Goal: Task Accomplishment & Management: Complete application form

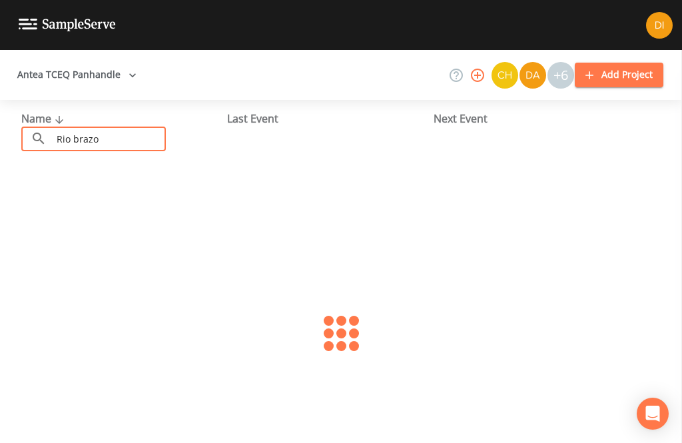
type input "Rio brazos"
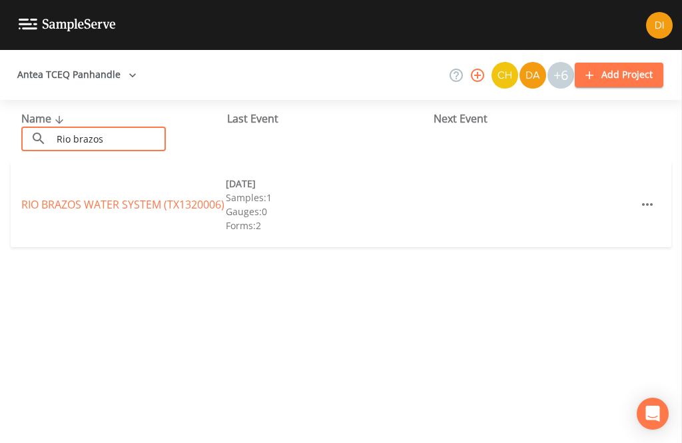
click at [105, 197] on link "RIO BRAZOS WATER SYSTEM (TX1320006)" at bounding box center [122, 204] width 203 height 15
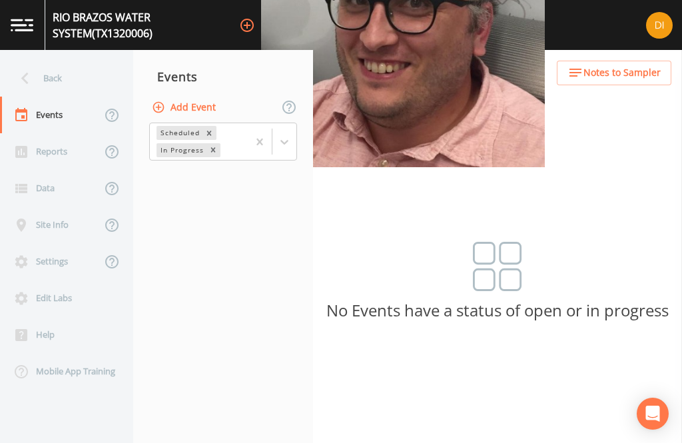
click at [210, 103] on button "Add Event" at bounding box center [185, 107] width 72 height 25
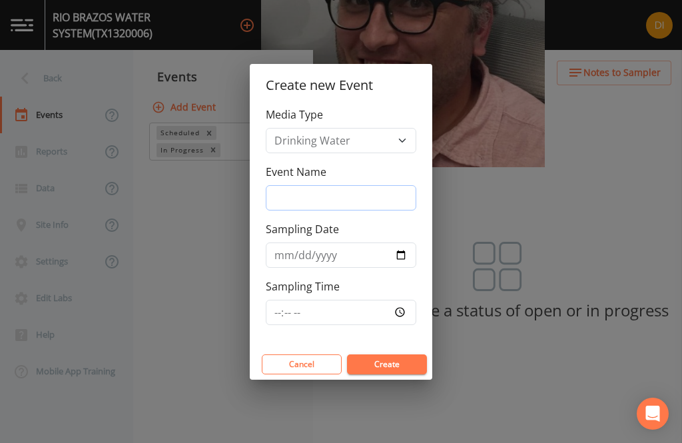
click at [333, 210] on input "Event Name" at bounding box center [341, 197] width 150 height 25
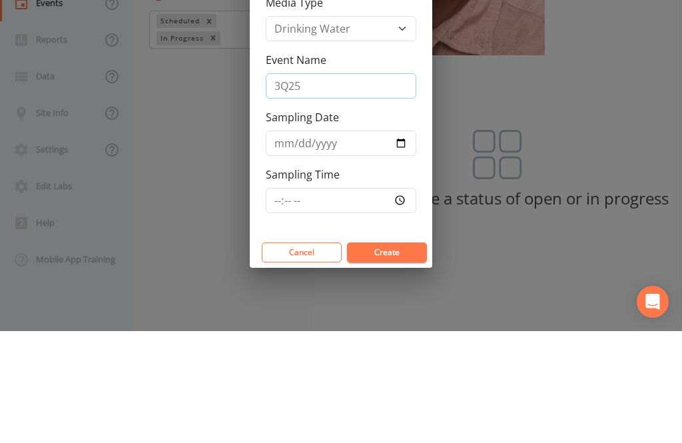
type input "3Q25"
click at [350, 221] on div "Sampling Date" at bounding box center [341, 244] width 150 height 47
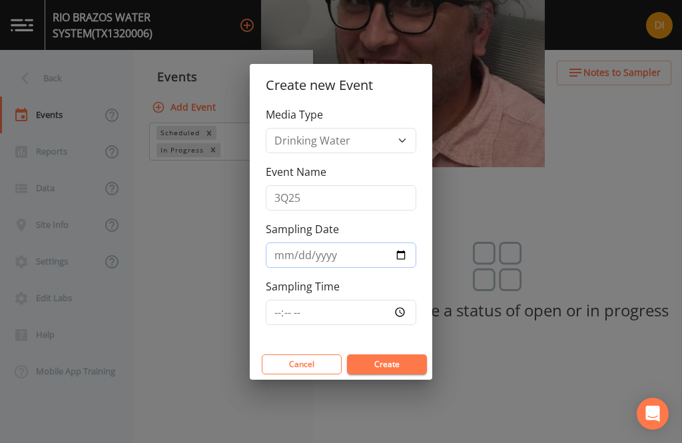
click at [340, 268] on input "Sampling Date" at bounding box center [341, 254] width 150 height 25
type input "[DATE]"
click at [357, 325] on input "Sampling Time" at bounding box center [341, 312] width 150 height 25
type input "09:00"
click at [410, 374] on button "Create" at bounding box center [387, 364] width 80 height 20
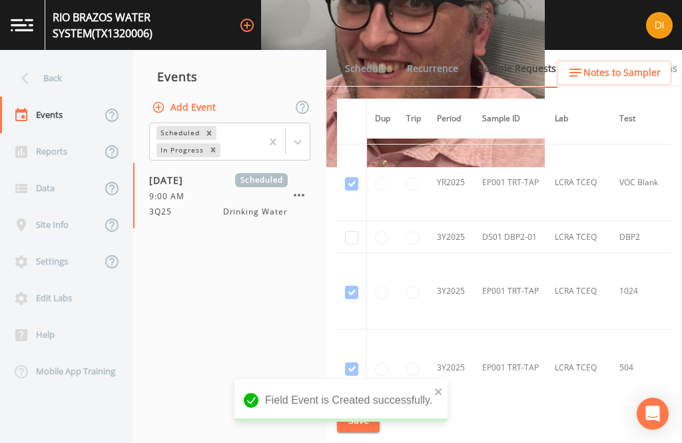
scroll to position [606, 0]
click at [354, 240] on input "checkbox" at bounding box center [351, 238] width 13 height 13
checkbox input "true"
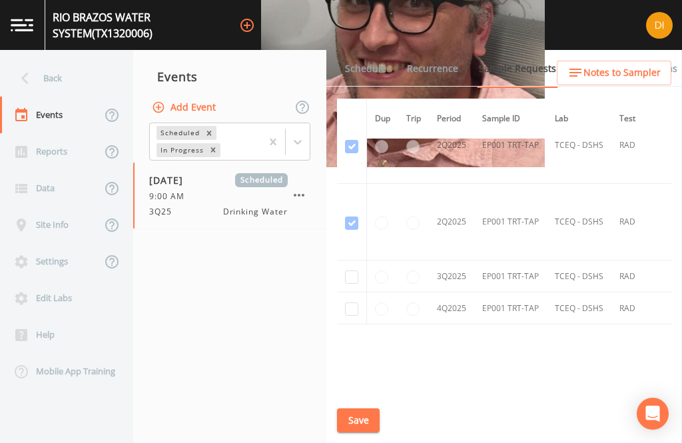
scroll to position [1365, -1]
click at [354, 277] on input "checkbox" at bounding box center [351, 278] width 13 height 13
checkbox input "true"
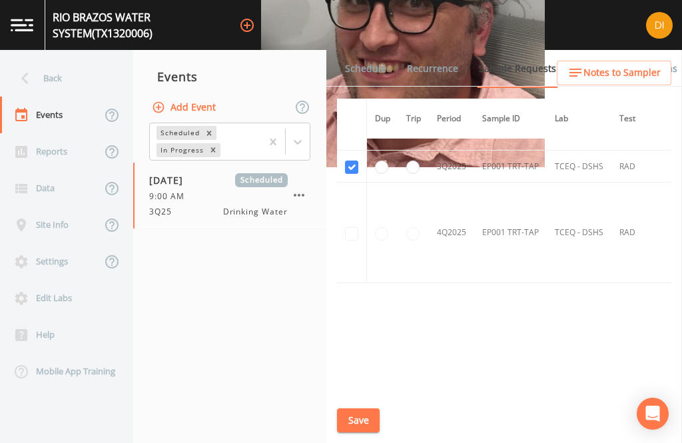
scroll to position [1205, 0]
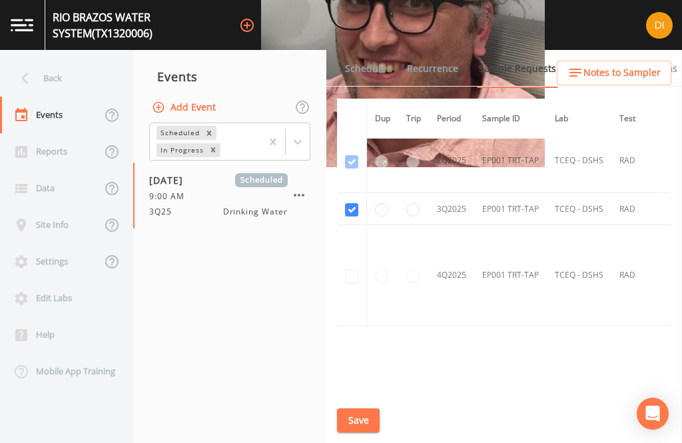
click at [358, 433] on button "Save" at bounding box center [358, 420] width 43 height 25
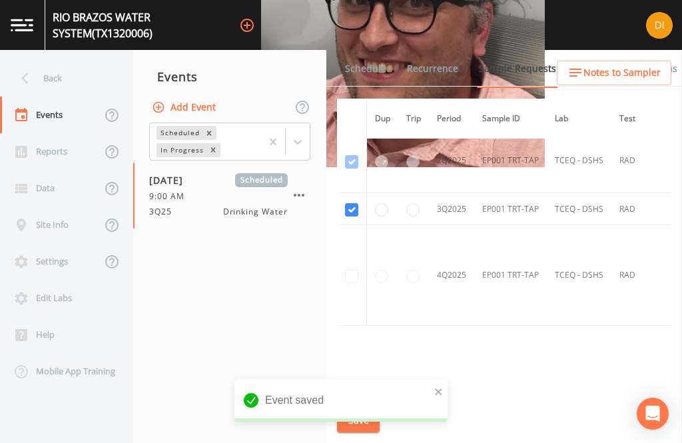
click at [374, 67] on link "Schedule" at bounding box center [365, 68] width 45 height 37
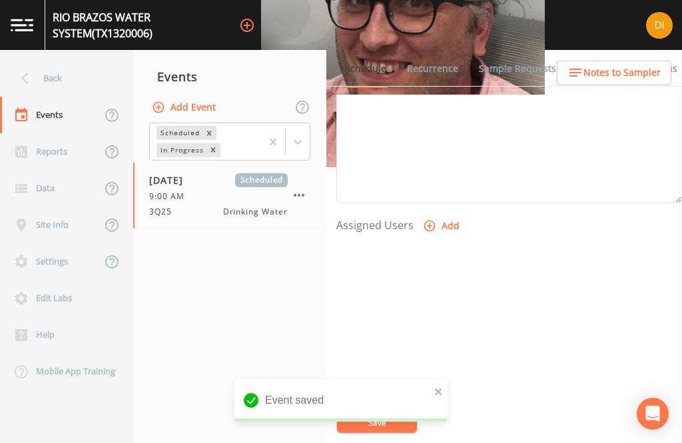
scroll to position [453, 0]
click at [436, 223] on button "Add" at bounding box center [442, 227] width 45 height 25
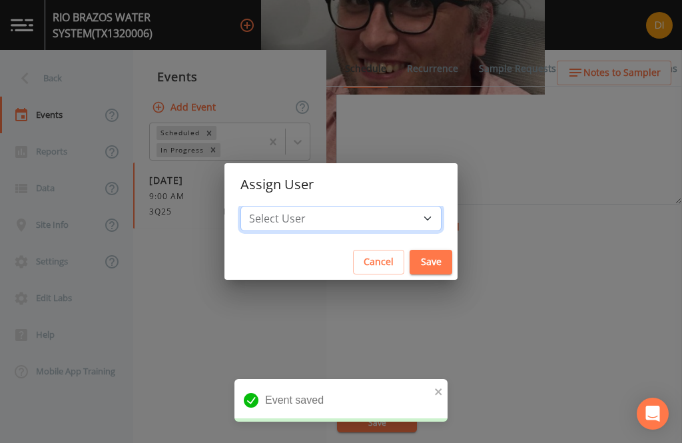
click at [358, 231] on select "Select User [PERSON_NAME] [PERSON_NAME] [PERSON_NAME] [PERSON_NAME] [PERSON_NAM…" at bounding box center [340, 218] width 201 height 25
select select "344ec927-06d4-4db1-b173-80838cd52a46"
click at [410, 274] on button "Save" at bounding box center [431, 262] width 43 height 25
select select
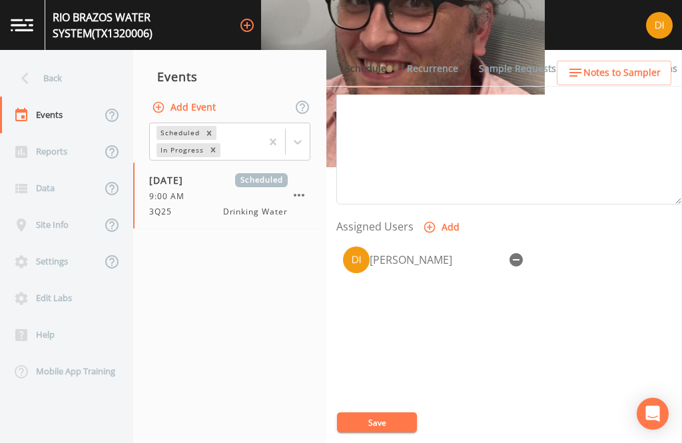
click at [386, 432] on button "Save" at bounding box center [377, 422] width 80 height 20
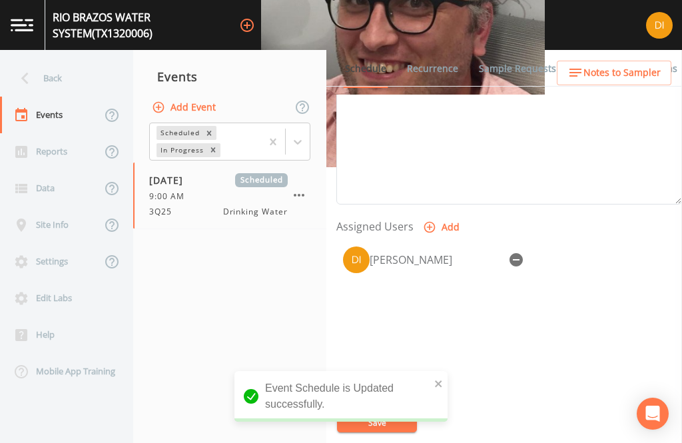
click at [60, 77] on div "Back" at bounding box center [60, 78] width 120 height 37
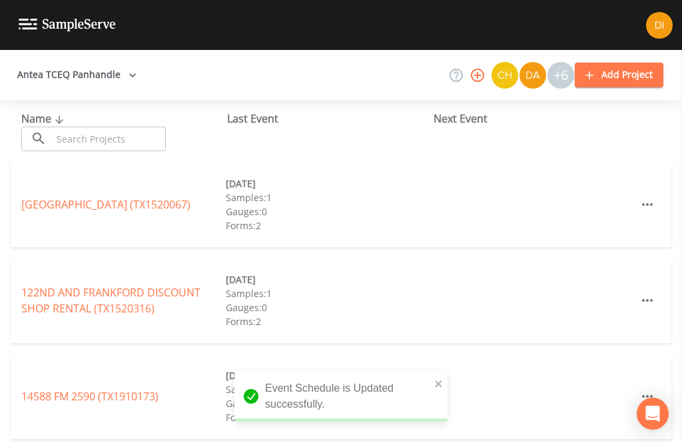
click at [103, 137] on input "text" at bounding box center [109, 139] width 114 height 25
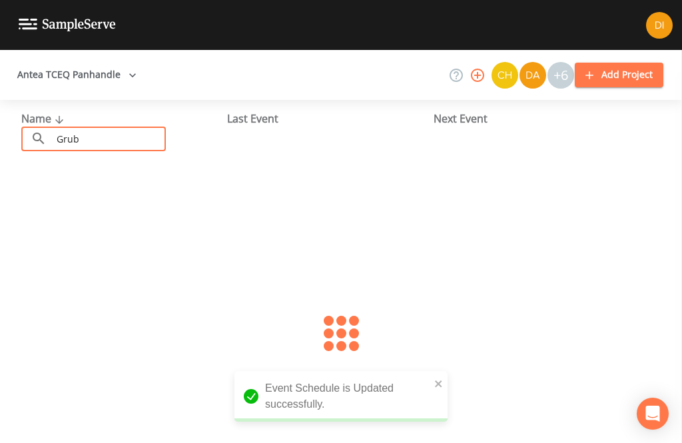
type input "Grubs"
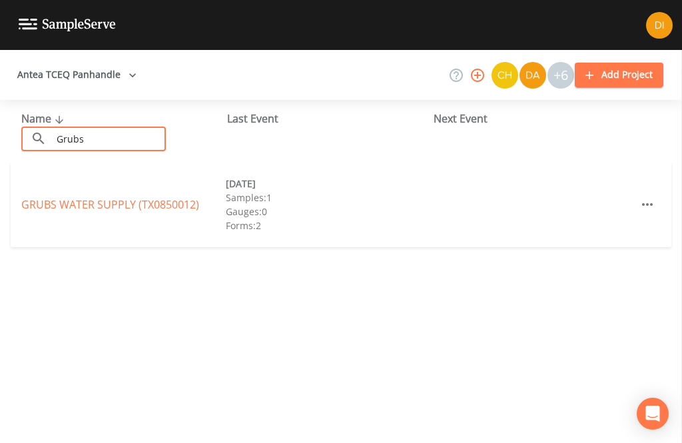
click at [139, 206] on link "GRUBS WATER SUPPLY (TX0850012)" at bounding box center [110, 204] width 178 height 15
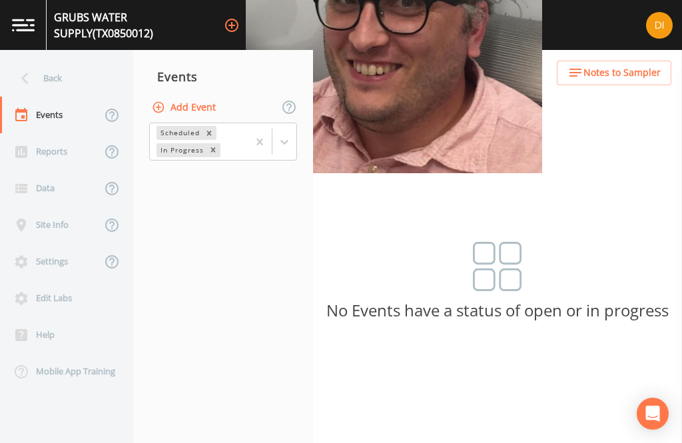
click at [196, 112] on button "Add Event" at bounding box center [185, 107] width 72 height 25
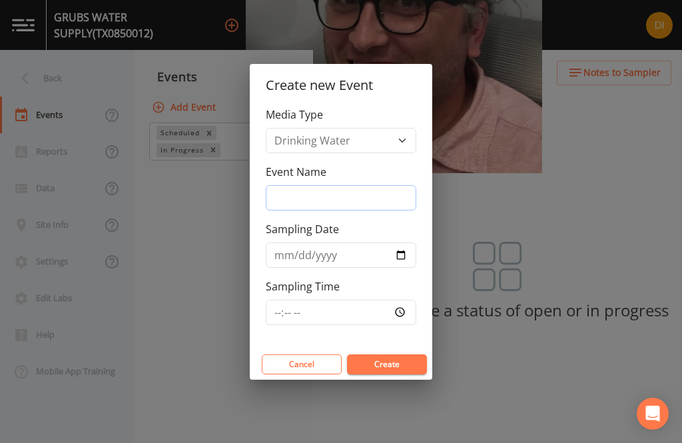
click at [337, 210] on input "Event Name" at bounding box center [341, 197] width 150 height 25
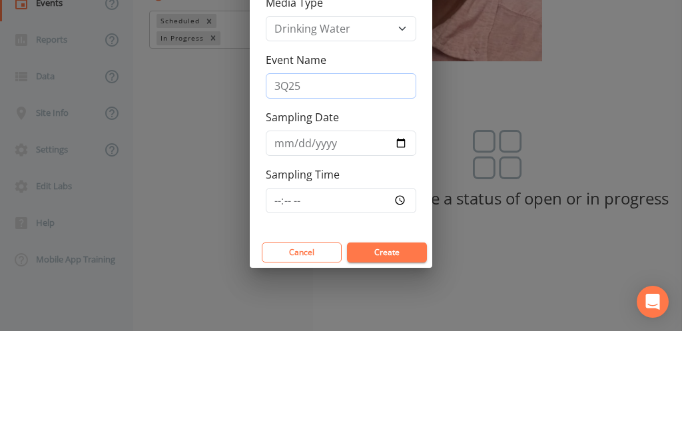
type input "3Q25"
click at [334, 242] on input "Sampling Date" at bounding box center [341, 254] width 150 height 25
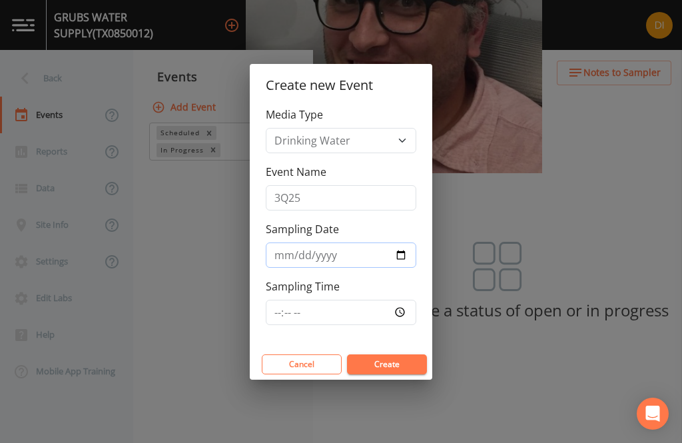
type input "[DATE]"
click at [343, 325] on input "Sampling Time" at bounding box center [341, 312] width 150 height 25
type input "09:45"
click at [396, 374] on button "Create" at bounding box center [387, 364] width 80 height 20
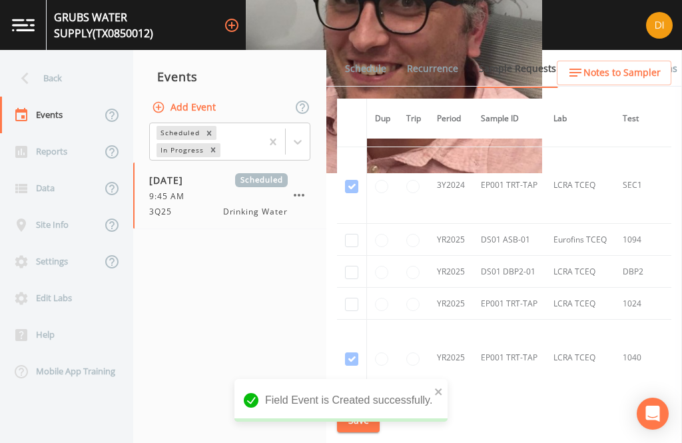
scroll to position [68, 0]
click at [350, 244] on input "checkbox" at bounding box center [351, 240] width 13 height 13
checkbox input "true"
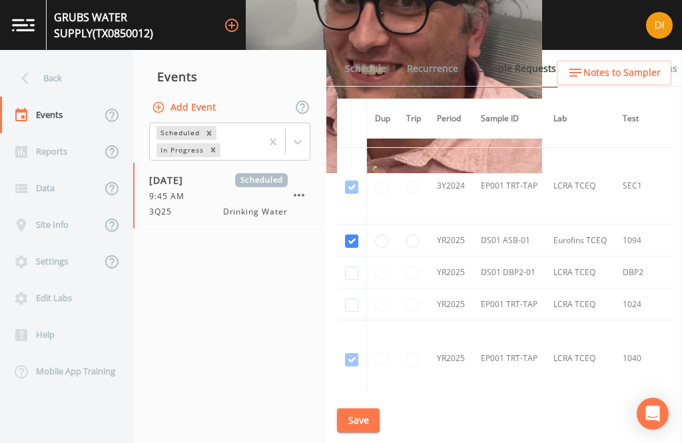
click at [351, 276] on input "checkbox" at bounding box center [351, 272] width 13 height 13
checkbox input "true"
click at [352, 310] on input "checkbox" at bounding box center [351, 304] width 13 height 13
checkbox input "true"
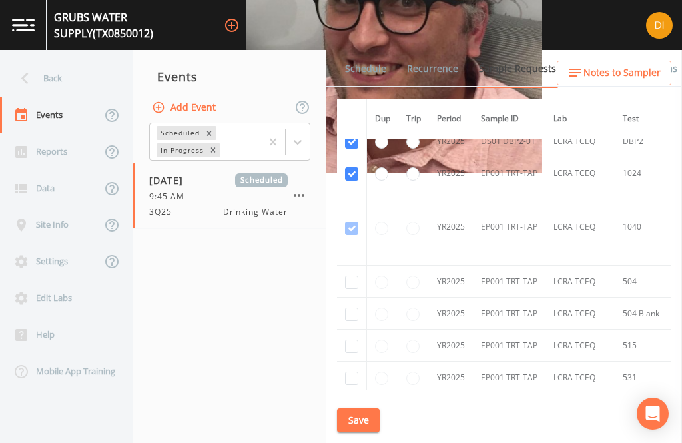
scroll to position [200, 0]
click at [350, 281] on input "checkbox" at bounding box center [351, 280] width 13 height 13
checkbox input "true"
click at [350, 314] on input "checkbox" at bounding box center [351, 312] width 13 height 13
checkbox input "true"
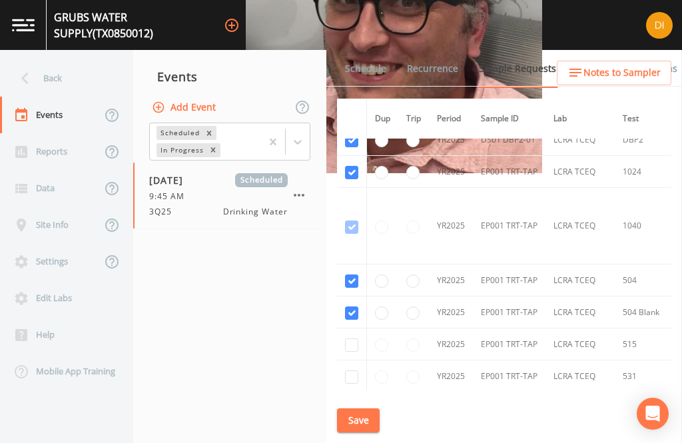
click at [346, 342] on input "checkbox" at bounding box center [351, 344] width 13 height 13
checkbox input "true"
click at [352, 378] on input "checkbox" at bounding box center [351, 376] width 13 height 13
checkbox input "true"
click at [350, 408] on input "checkbox" at bounding box center [351, 408] width 13 height 13
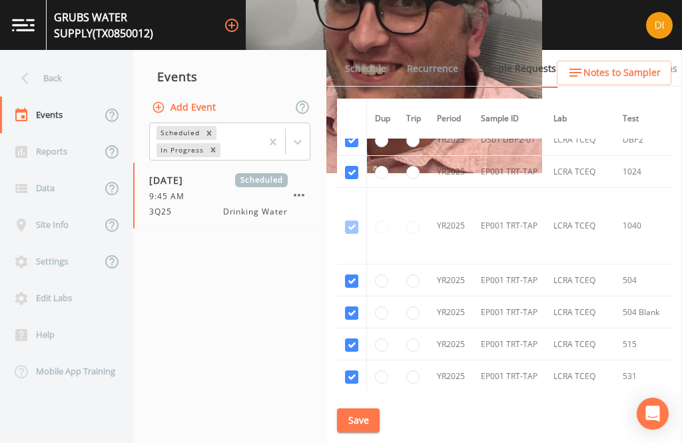
checkbox input "true"
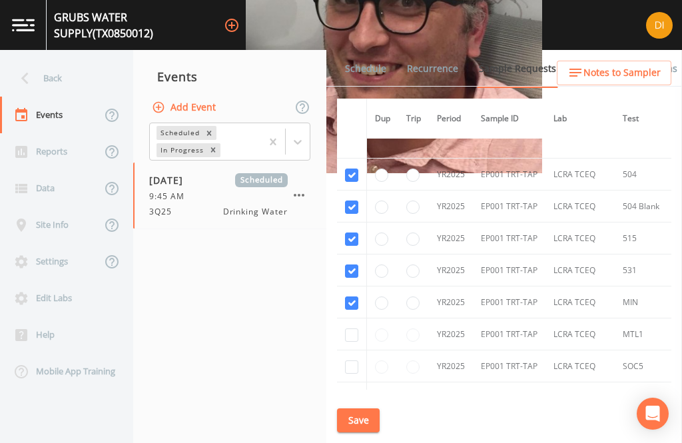
scroll to position [306, 0]
click at [347, 339] on input "checkbox" at bounding box center [351, 334] width 13 height 13
checkbox input "true"
click at [350, 368] on input "checkbox" at bounding box center [351, 366] width 13 height 13
checkbox input "true"
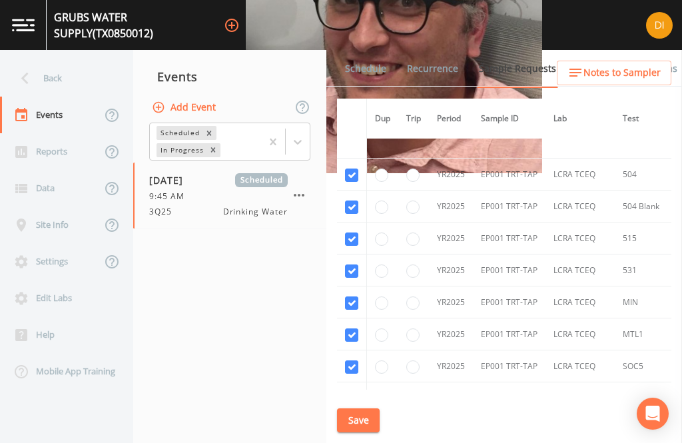
click at [348, 398] on input "checkbox" at bounding box center [351, 398] width 13 height 13
checkbox input "true"
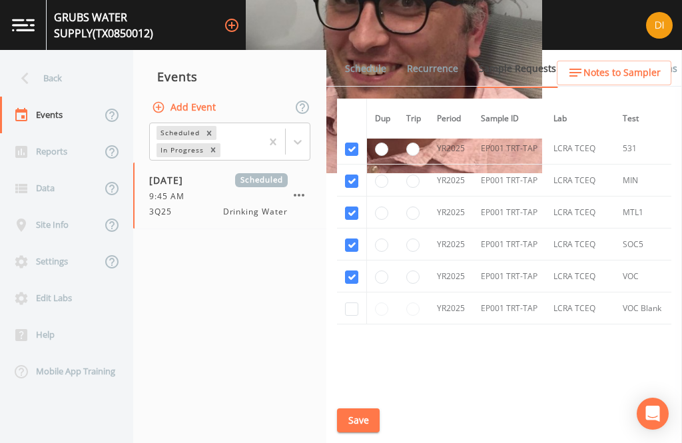
scroll to position [427, 0]
click at [352, 308] on input "checkbox" at bounding box center [351, 310] width 13 height 13
checkbox input "true"
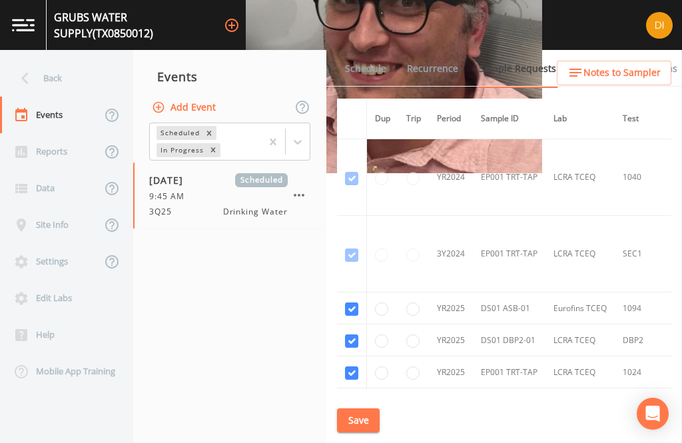
scroll to position [0, 0]
click at [357, 433] on button "Save" at bounding box center [358, 420] width 43 height 25
click at [378, 65] on link "Schedule" at bounding box center [365, 68] width 45 height 37
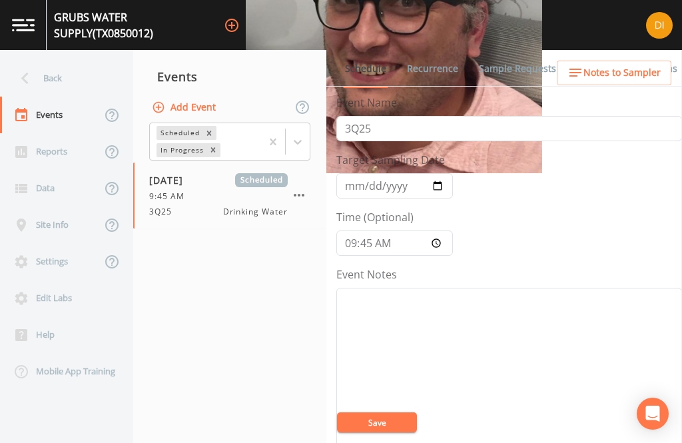
click at [519, 68] on link "Sample Requests" at bounding box center [517, 68] width 81 height 37
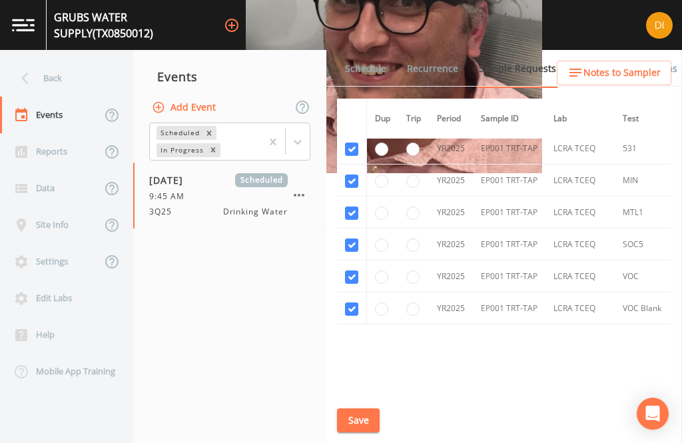
scroll to position [427, 0]
click at [362, 433] on button "Save" at bounding box center [358, 420] width 43 height 25
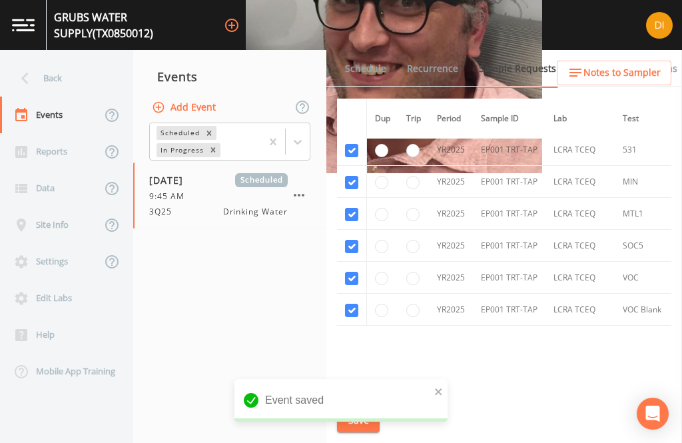
click at [371, 69] on link "Schedule" at bounding box center [365, 68] width 45 height 37
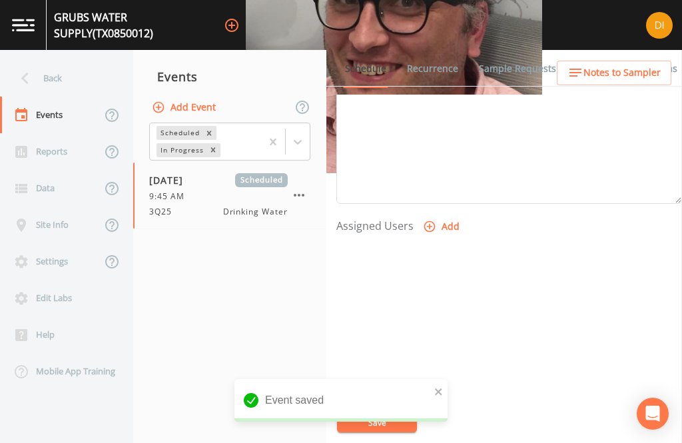
scroll to position [453, 0]
click at [435, 238] on button "Add" at bounding box center [442, 227] width 45 height 25
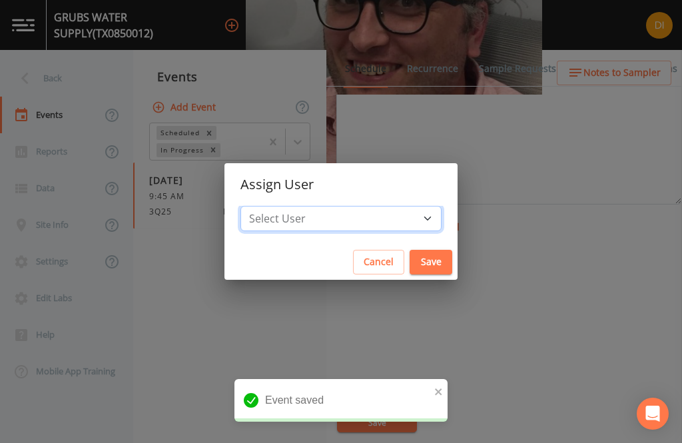
click at [378, 231] on select "Select User [PERSON_NAME] [PERSON_NAME] [PERSON_NAME] [PERSON_NAME] [PERSON_NAM…" at bounding box center [340, 218] width 201 height 25
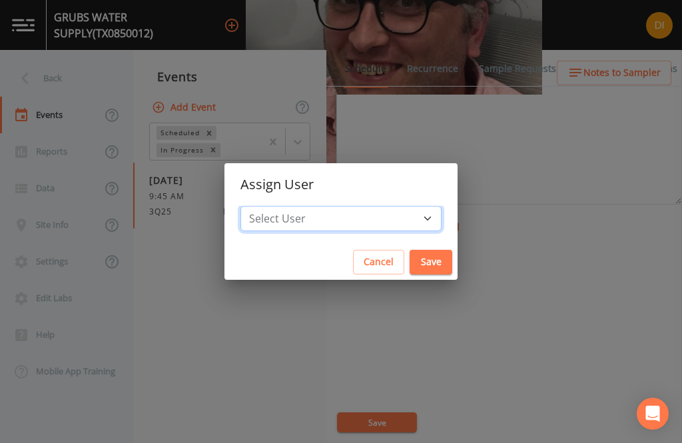
select select "344ec927-06d4-4db1-b173-80838cd52a46"
click at [410, 274] on button "Save" at bounding box center [431, 262] width 43 height 25
select select
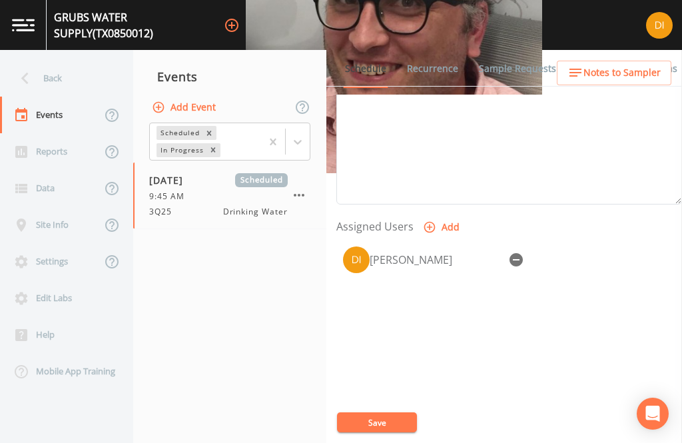
click at [396, 432] on button "Save" at bounding box center [377, 422] width 80 height 20
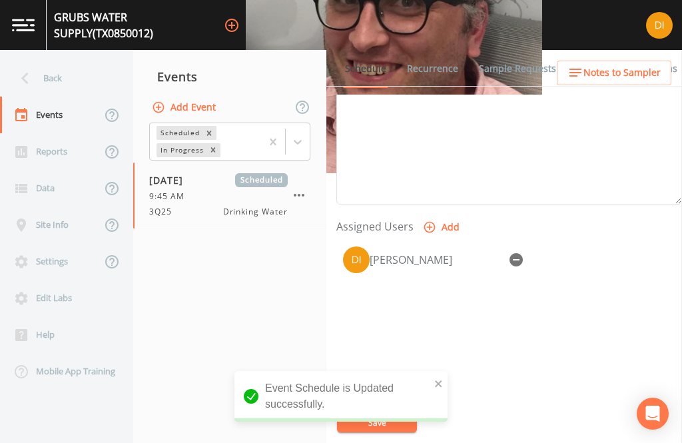
click at [59, 78] on div "Back" at bounding box center [60, 78] width 120 height 37
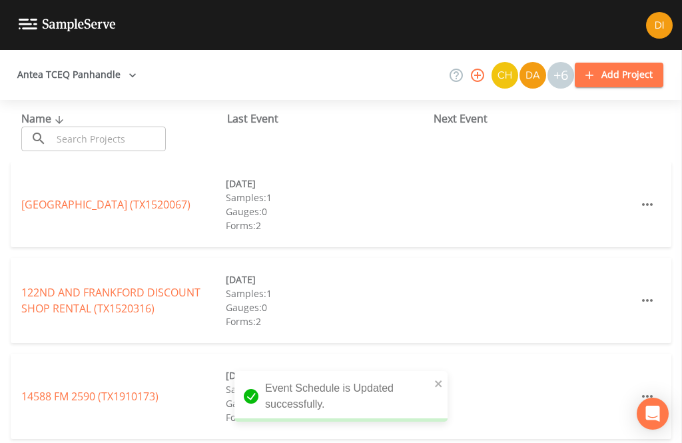
click at [122, 135] on input "text" at bounding box center [109, 139] width 114 height 25
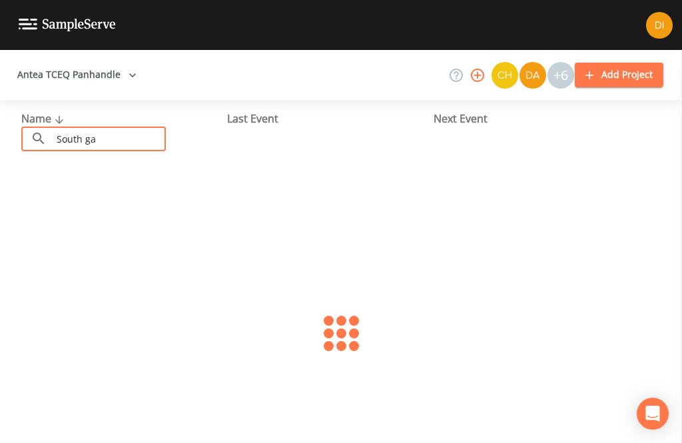
type input "South gar"
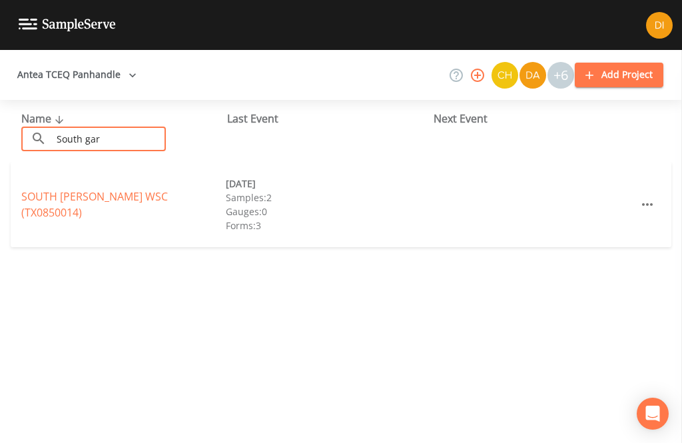
click at [105, 211] on link "SOUTH [PERSON_NAME] WSC (TX0850014)" at bounding box center [94, 204] width 146 height 31
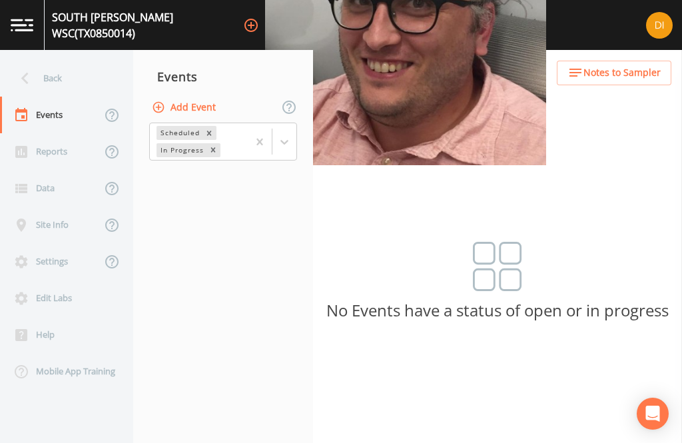
click at [193, 103] on button "Add Event" at bounding box center [185, 107] width 72 height 25
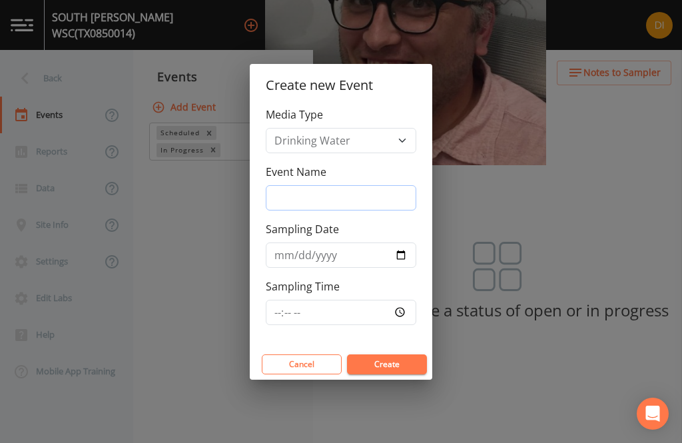
click at [353, 210] on input "Event Name" at bounding box center [341, 197] width 150 height 25
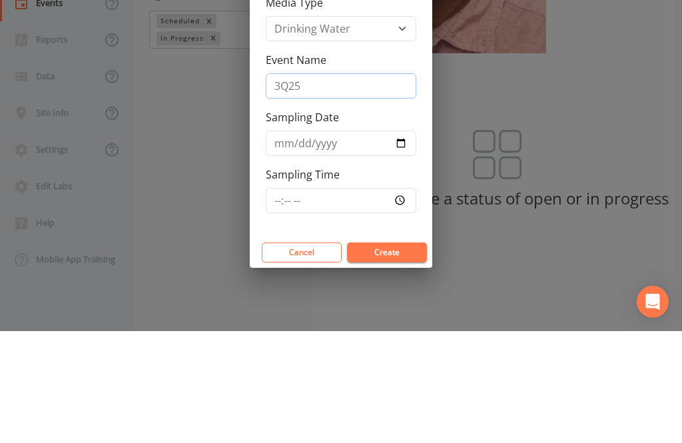
type input "3Q25"
click at [323, 242] on input "Sampling Date" at bounding box center [341, 254] width 150 height 25
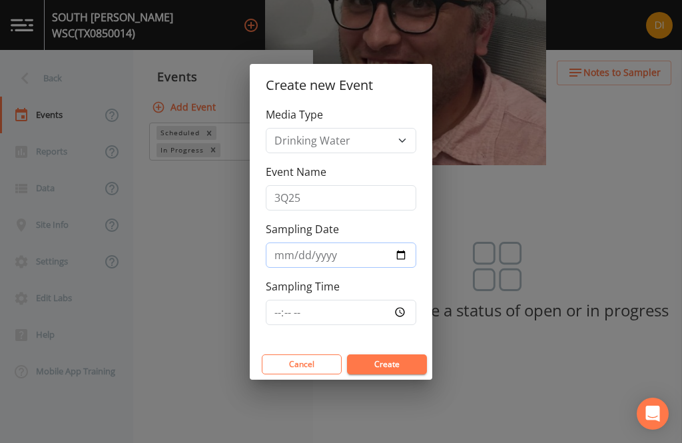
type input "[DATE]"
click at [357, 325] on input "Sampling Time" at bounding box center [341, 312] width 150 height 25
type input "10:45"
click at [401, 374] on button "Create" at bounding box center [387, 364] width 80 height 20
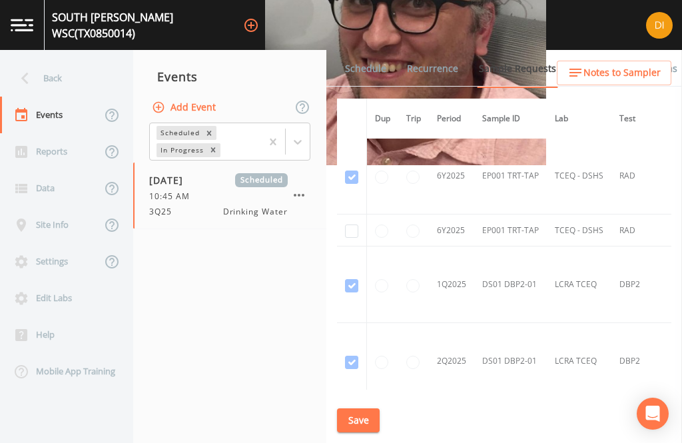
scroll to position [1684, 0]
click at [352, 233] on input "checkbox" at bounding box center [351, 232] width 13 height 13
checkbox input "true"
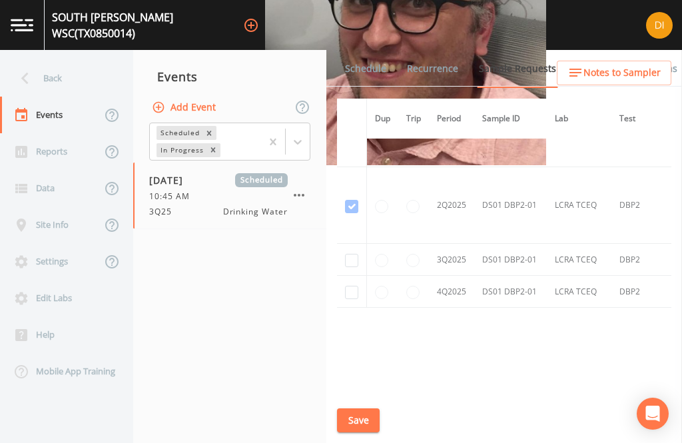
scroll to position [1825, -1]
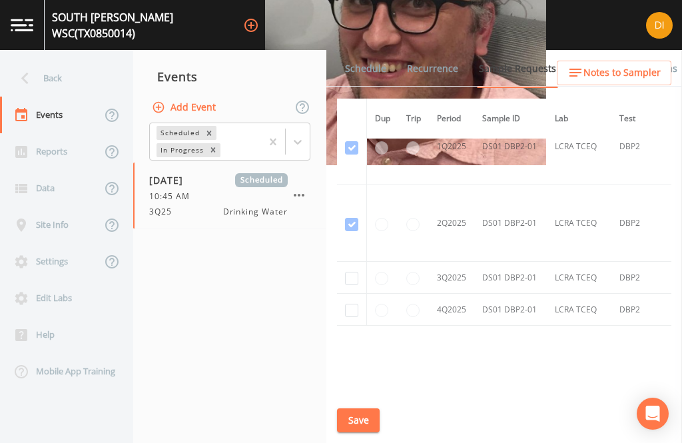
click at [350, 277] on input "checkbox" at bounding box center [351, 278] width 13 height 13
checkbox input "true"
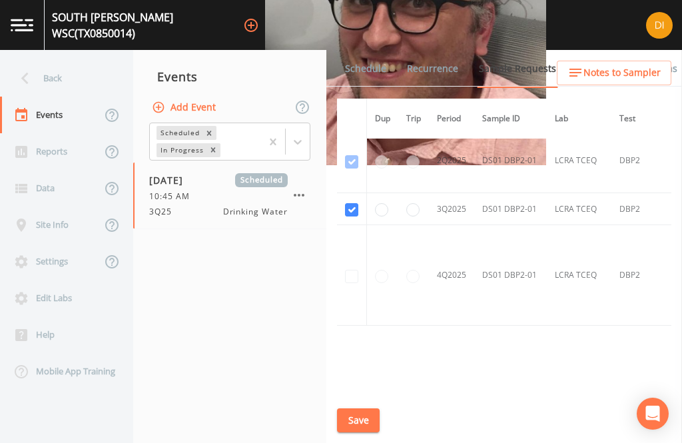
click at [356, 433] on button "Save" at bounding box center [358, 420] width 43 height 25
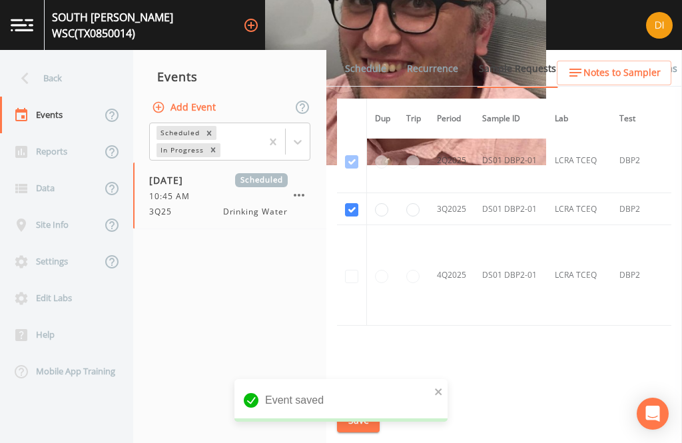
click at [366, 64] on link "Schedule" at bounding box center [365, 68] width 45 height 37
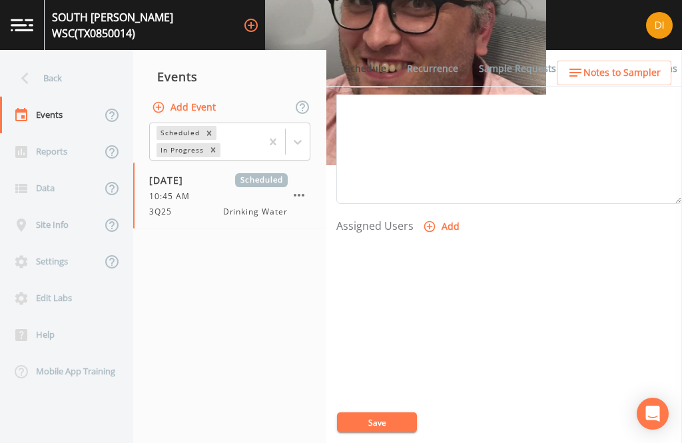
scroll to position [453, 0]
click at [436, 226] on button "Add" at bounding box center [442, 227] width 45 height 25
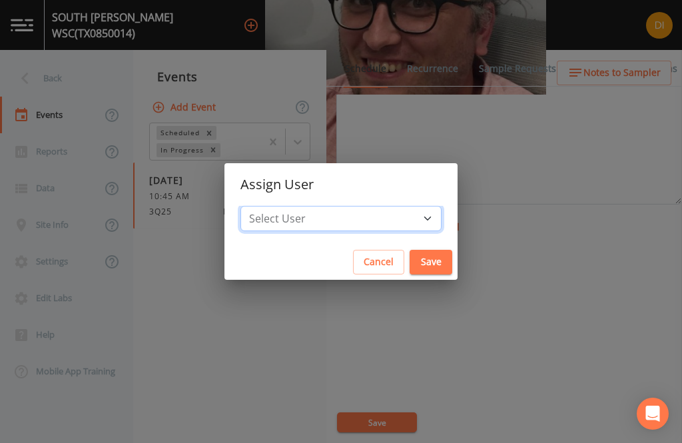
click at [378, 231] on select "Select User [PERSON_NAME] [PERSON_NAME] [PERSON_NAME] [PERSON_NAME] [PERSON_NAM…" at bounding box center [340, 218] width 201 height 25
select select "344ec927-06d4-4db1-b173-80838cd52a46"
click at [410, 274] on button "Save" at bounding box center [431, 262] width 43 height 25
select select
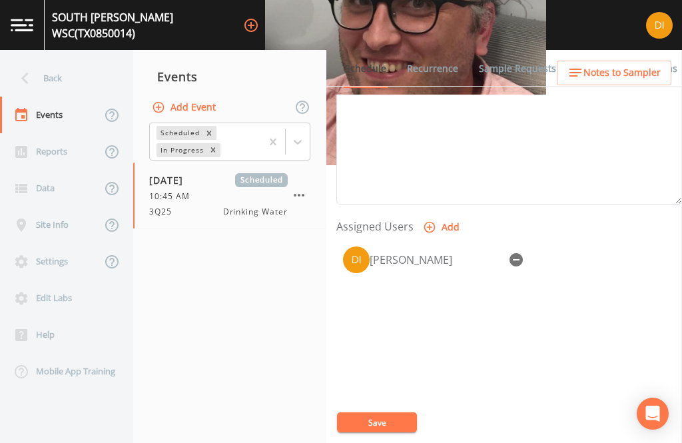
click at [395, 432] on button "Save" at bounding box center [377, 422] width 80 height 20
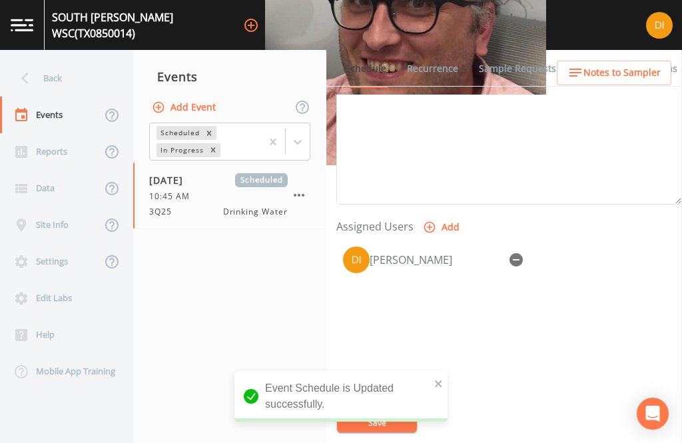
click at [61, 77] on div "Back" at bounding box center [60, 78] width 120 height 37
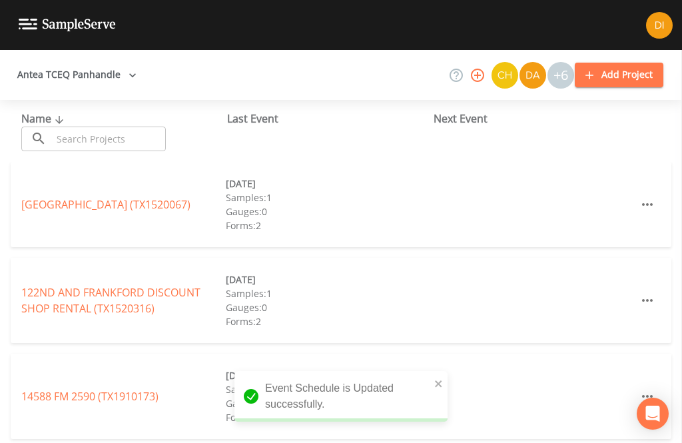
click at [123, 130] on input "text" at bounding box center [109, 139] width 114 height 25
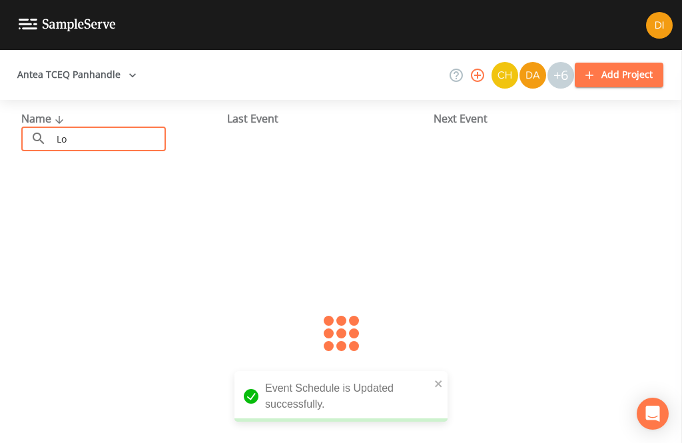
type input "L"
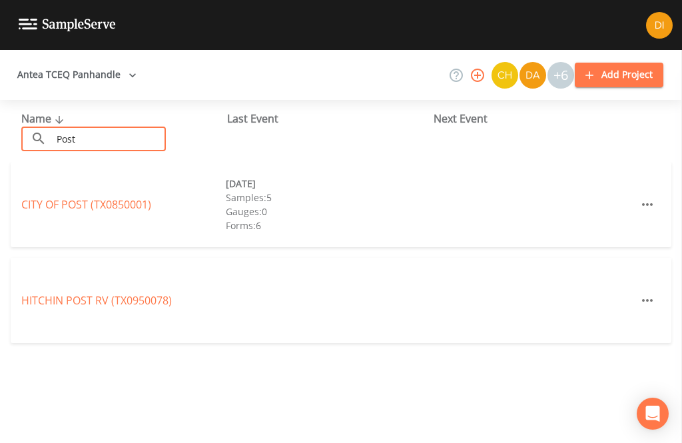
type input "Post"
click at [132, 204] on link "CITY OF POST (TX0850001)" at bounding box center [86, 204] width 130 height 15
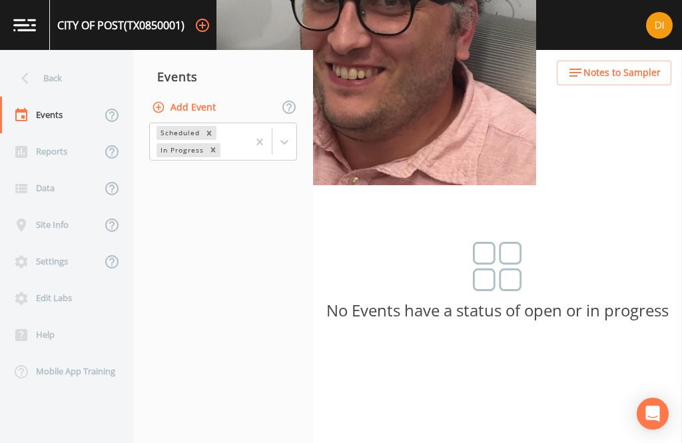
click at [210, 109] on button "Add Event" at bounding box center [185, 107] width 72 height 25
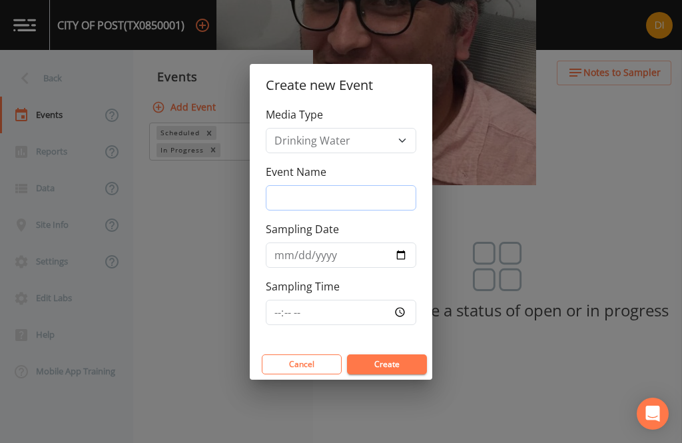
click at [362, 210] on input "Event Name" at bounding box center [341, 197] width 150 height 25
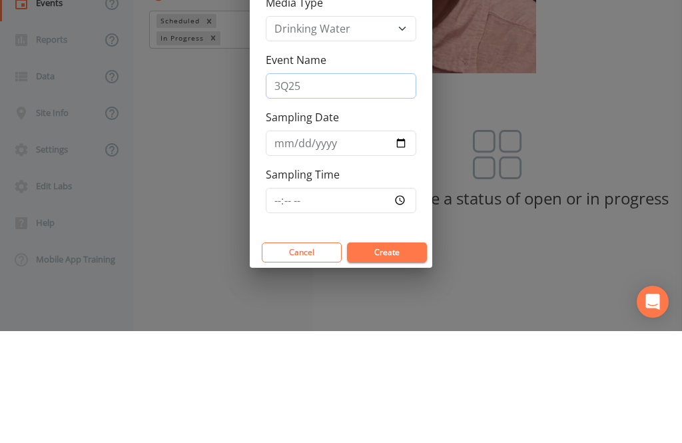
type input "3Q25"
click at [346, 242] on input "Sampling Date" at bounding box center [341, 254] width 150 height 25
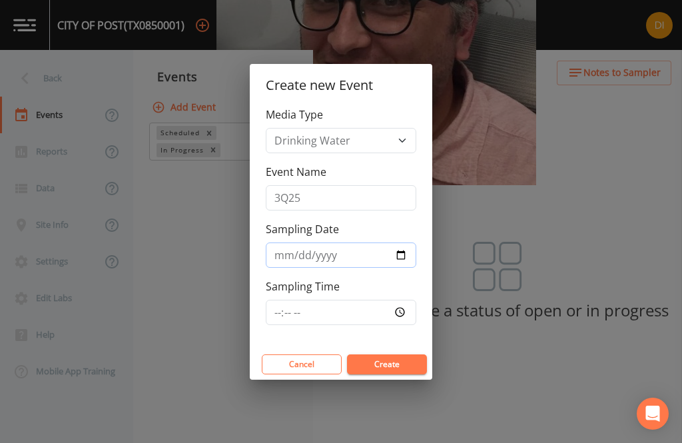
type input "[DATE]"
click at [353, 325] on input "Sampling Time" at bounding box center [341, 312] width 150 height 25
type input "11:30"
click at [391, 374] on button "Create" at bounding box center [387, 364] width 80 height 20
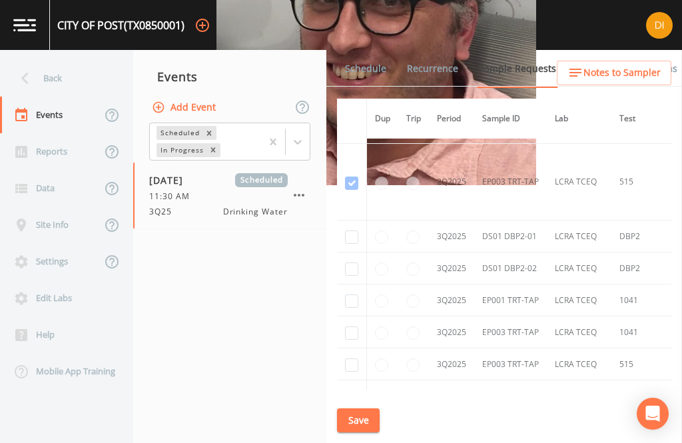
scroll to position [4491, 0]
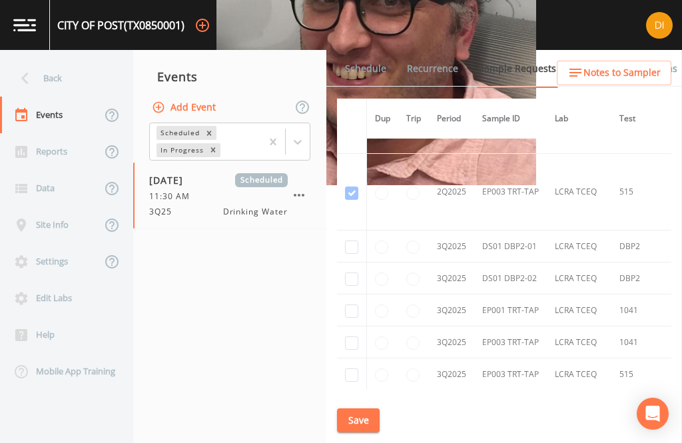
click at [348, 256] on td at bounding box center [352, 246] width 30 height 32
click at [350, 245] on input "checkbox" at bounding box center [351, 246] width 13 height 13
checkbox input "true"
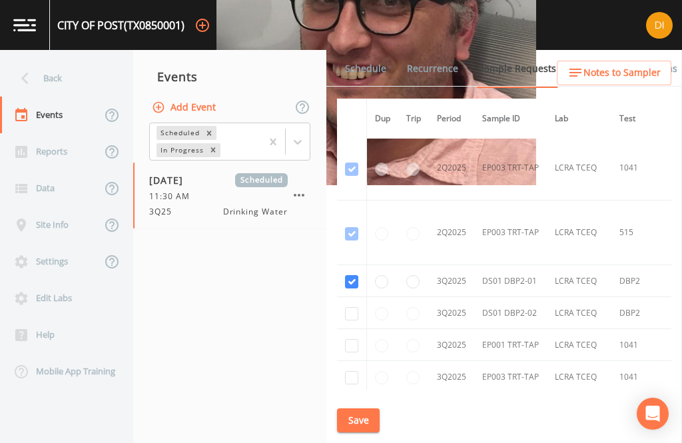
scroll to position [3747, -1]
click at [350, 314] on input "checkbox" at bounding box center [351, 315] width 13 height 13
checkbox input "true"
click at [354, 344] on input "checkbox" at bounding box center [351, 347] width 13 height 13
checkbox input "true"
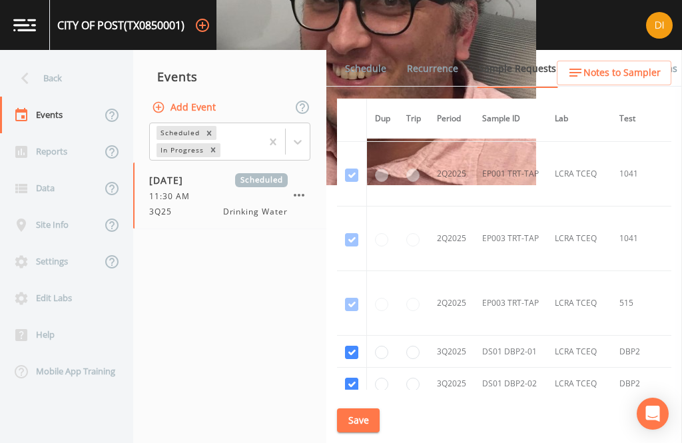
click at [352, 384] on input "checkbox" at bounding box center [351, 384] width 13 height 13
click at [353, 382] on input "checkbox" at bounding box center [351, 384] width 13 height 13
checkbox input "true"
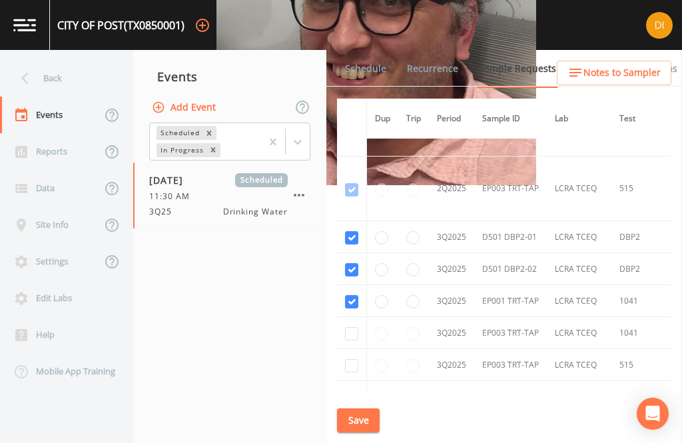
scroll to position [3863, 0]
click at [352, 332] on input "checkbox" at bounding box center [351, 332] width 13 height 13
checkbox input "true"
click at [346, 370] on input "checkbox" at bounding box center [351, 364] width 13 height 13
checkbox input "true"
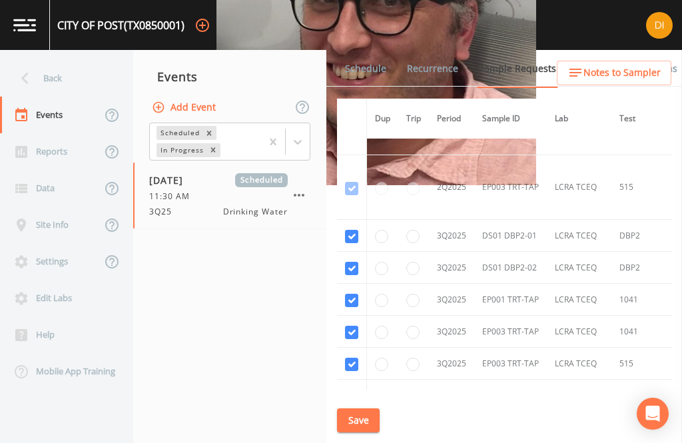
click at [368, 433] on button "Save" at bounding box center [358, 420] width 43 height 25
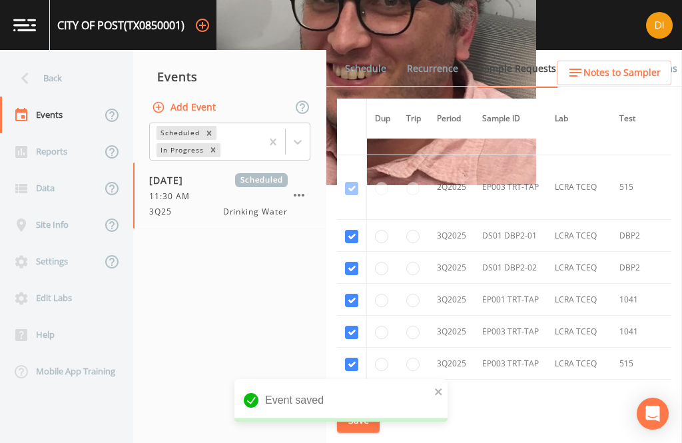
click at [370, 66] on link "Schedule" at bounding box center [365, 68] width 45 height 37
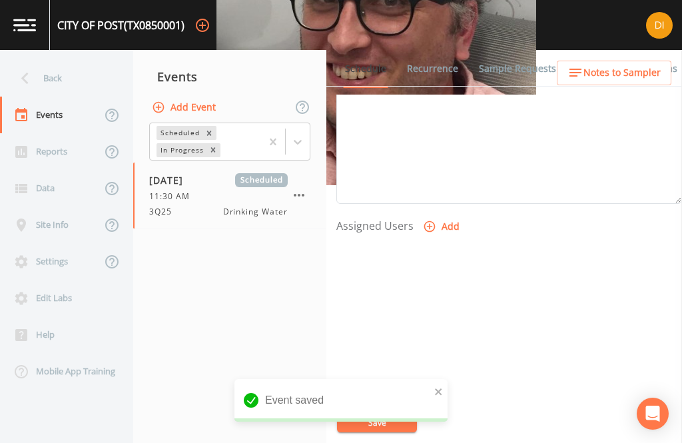
scroll to position [453, 0]
click at [439, 226] on button "Add" at bounding box center [442, 227] width 45 height 25
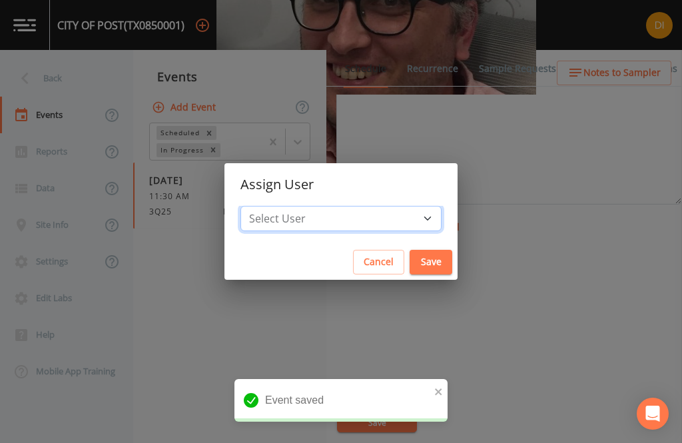
click at [379, 231] on select "Select User [PERSON_NAME] [PERSON_NAME] [PERSON_NAME] [PERSON_NAME] [PERSON_NAM…" at bounding box center [340, 218] width 201 height 25
select select "344ec927-06d4-4db1-b173-80838cd52a46"
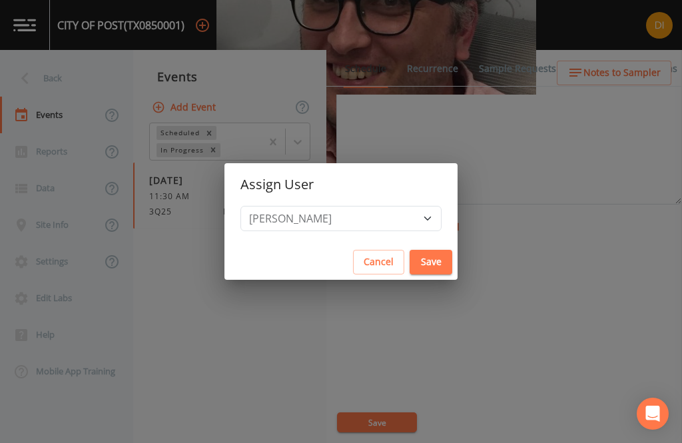
click at [410, 274] on button "Save" at bounding box center [431, 262] width 43 height 25
select select
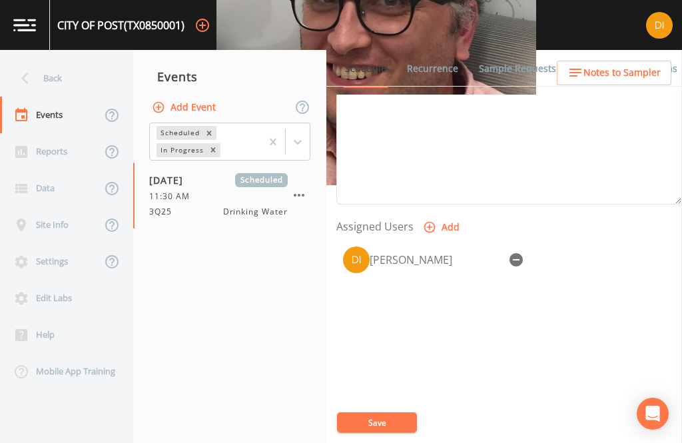
click at [391, 432] on button "Save" at bounding box center [377, 422] width 80 height 20
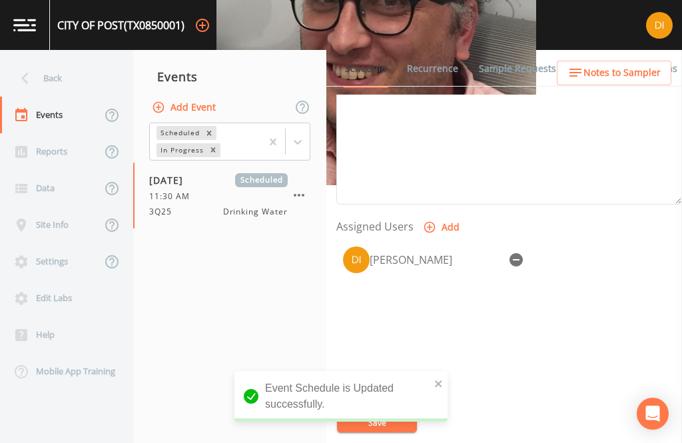
click at [61, 73] on div "Back" at bounding box center [60, 78] width 120 height 37
